Goal: Navigation & Orientation: Understand site structure

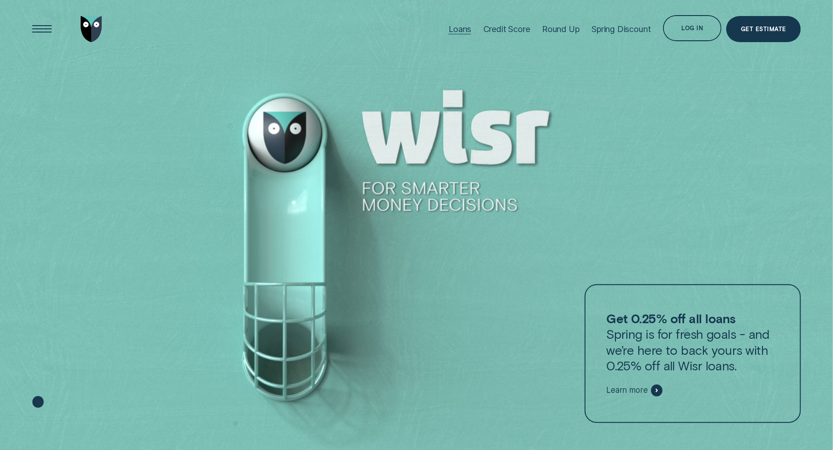
click at [455, 33] on div "Loans" at bounding box center [459, 29] width 22 height 10
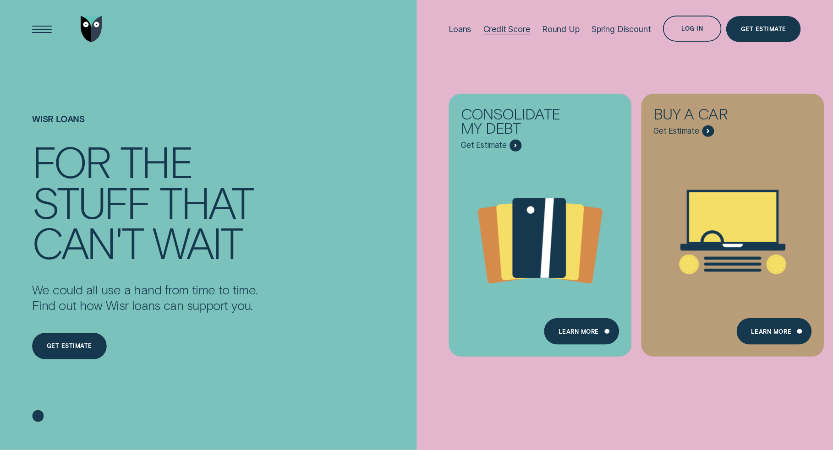
click at [498, 32] on div "Credit Score" at bounding box center [506, 29] width 47 height 10
click at [453, 32] on div "Loans" at bounding box center [459, 29] width 22 height 10
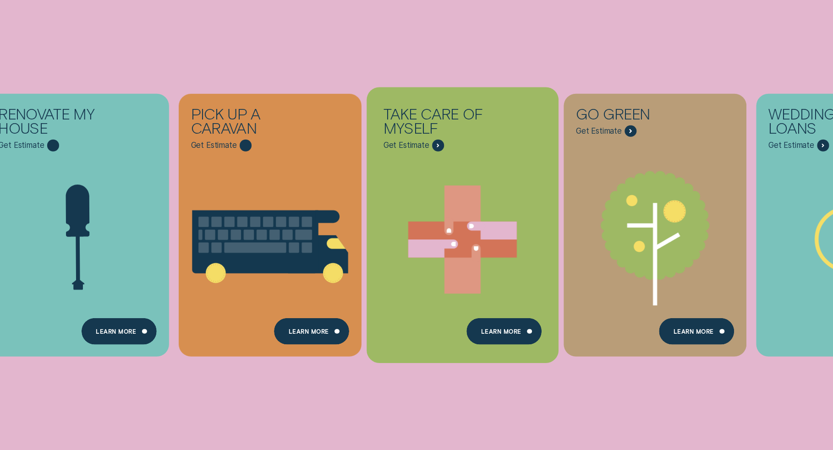
scroll to position [366, 0]
